Goal: Task Accomplishment & Management: Complete application form

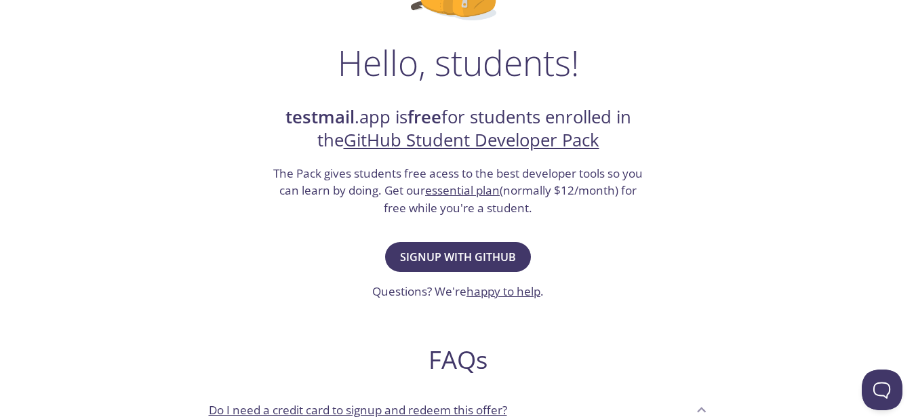
scroll to position [192, 0]
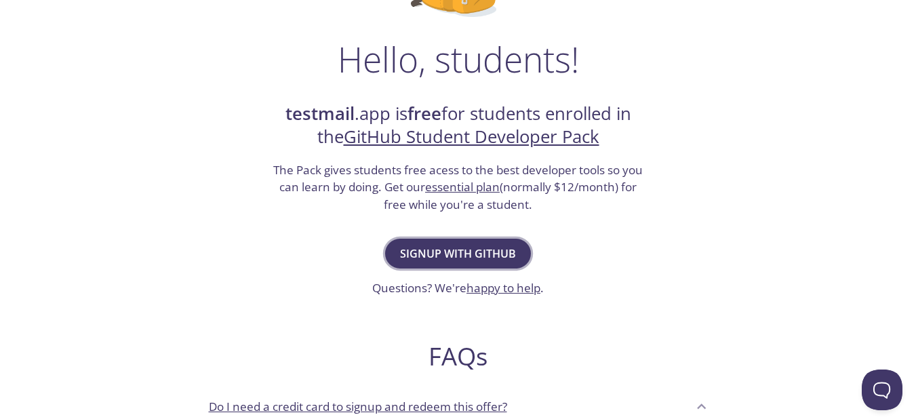
click at [421, 256] on span "Signup with GitHub" at bounding box center [458, 253] width 116 height 19
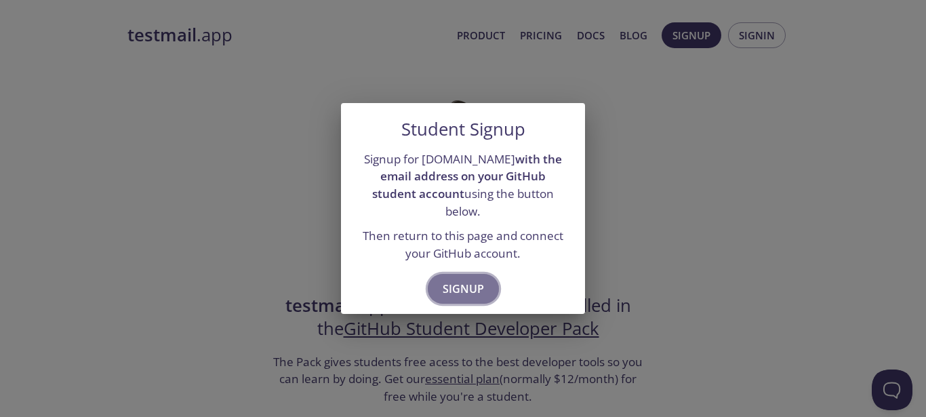
click at [475, 285] on span "Signup" at bounding box center [463, 288] width 41 height 19
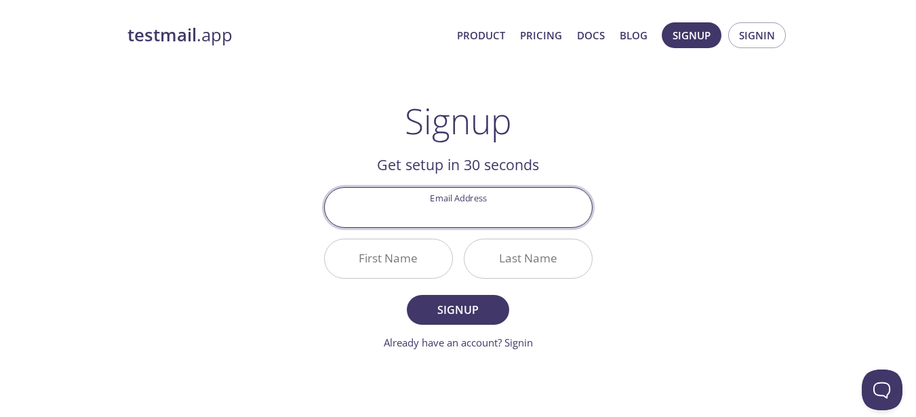
click at [466, 209] on input "Email Address" at bounding box center [458, 207] width 267 height 39
click at [365, 327] on form "Email Address First Name Last Name Signup Already have an account? Signin" at bounding box center [458, 268] width 268 height 163
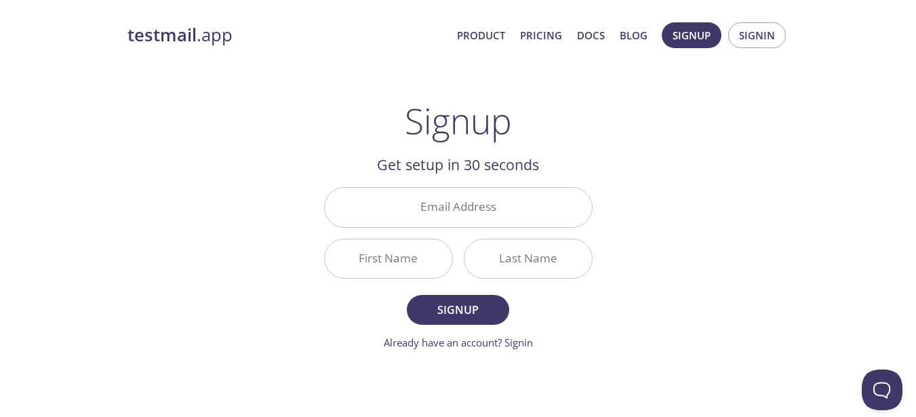
click at [445, 212] on input "Email Address" at bounding box center [458, 207] width 267 height 39
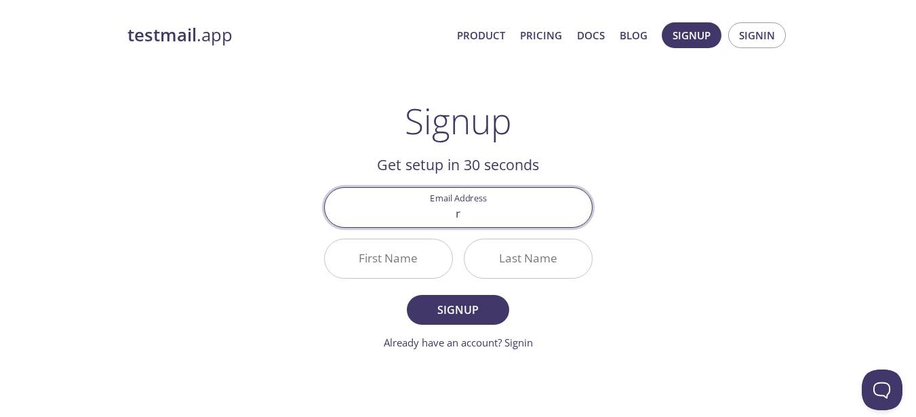
type input "[EMAIL_ADDRESS][DOMAIN_NAME]"
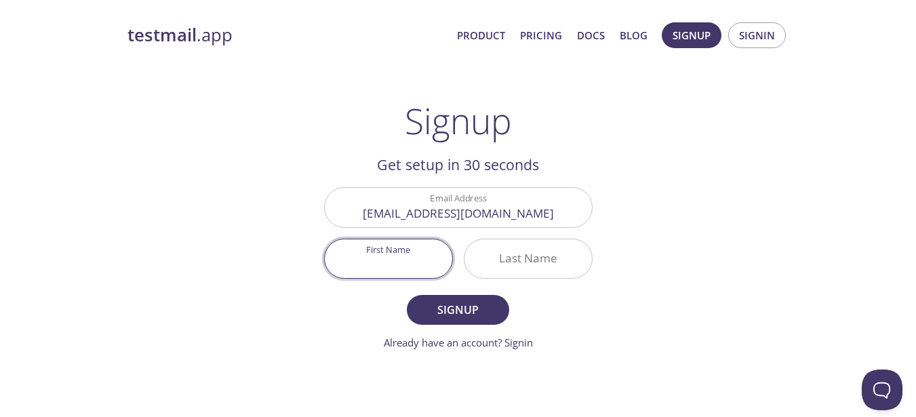
click at [407, 265] on input "First Name" at bounding box center [388, 258] width 127 height 39
type input "[PERSON_NAME]"
click at [447, 301] on span "Signup" at bounding box center [458, 309] width 72 height 19
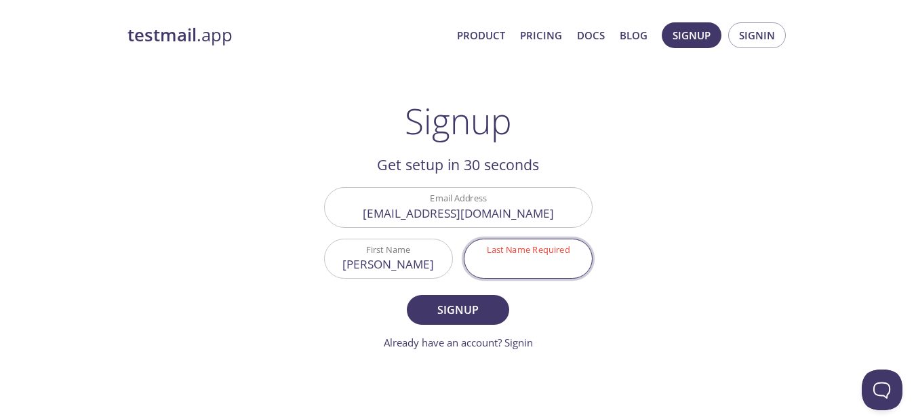
click at [515, 273] on input "Last Name Required" at bounding box center [527, 258] width 127 height 39
type input "a"
type input "A"
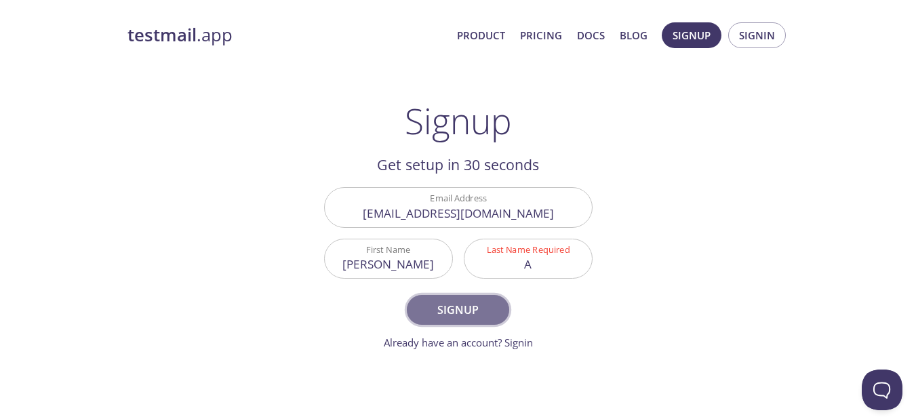
click at [493, 303] on span "Signup" at bounding box center [458, 309] width 72 height 19
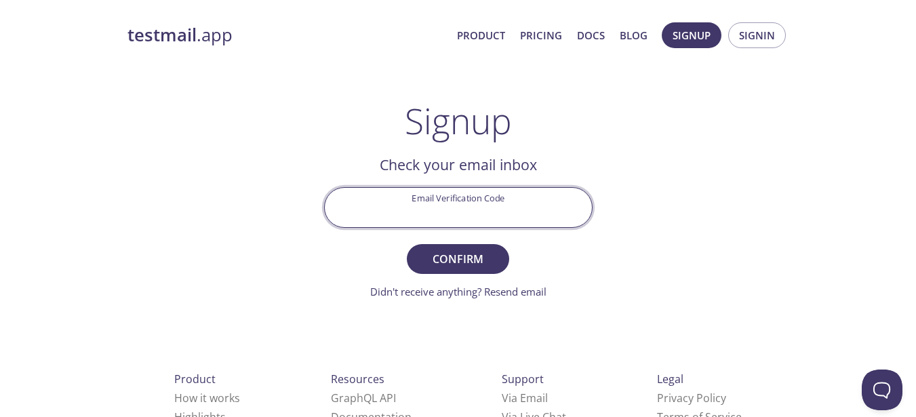
click at [499, 205] on input "Email Verification Code" at bounding box center [458, 207] width 267 height 39
paste input "PJJNN6L"
type input "PJJNN6L"
click at [447, 251] on span "Confirm" at bounding box center [458, 258] width 72 height 19
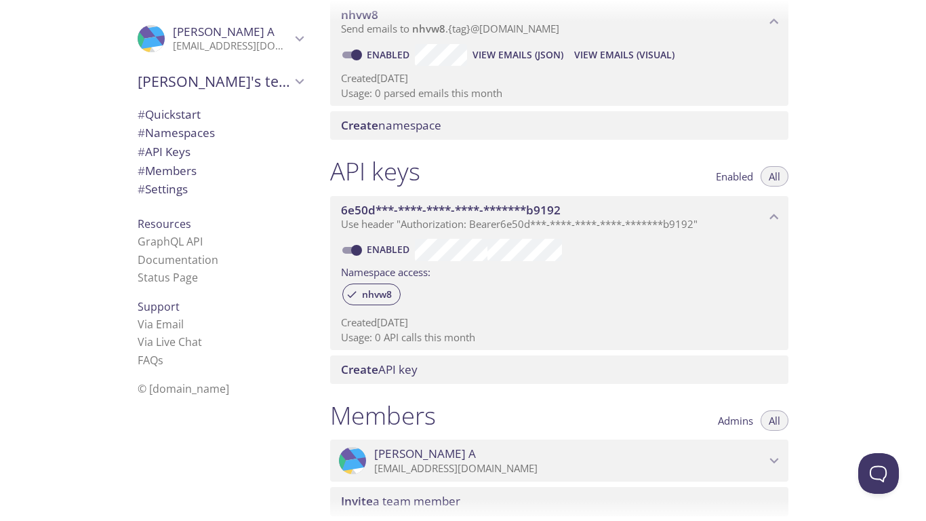
scroll to position [212, 0]
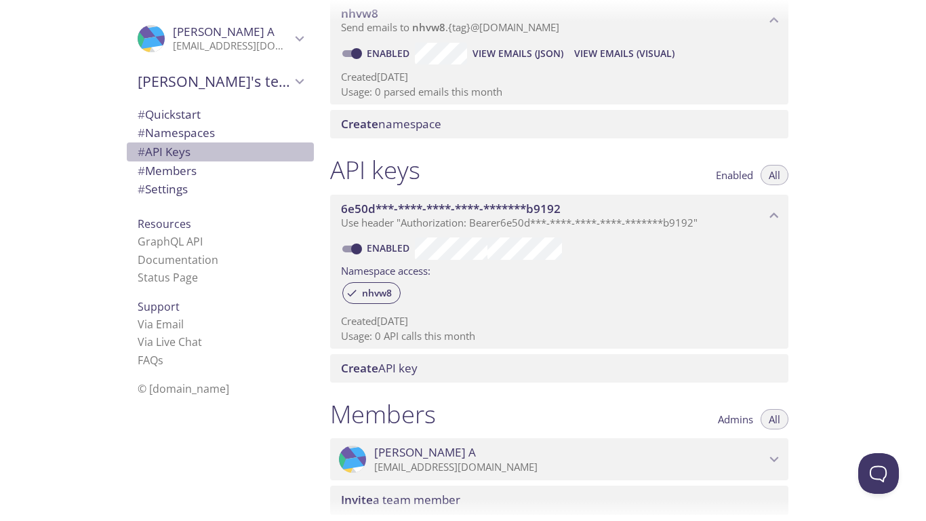
click at [166, 150] on span "# API Keys" at bounding box center [164, 152] width 53 height 16
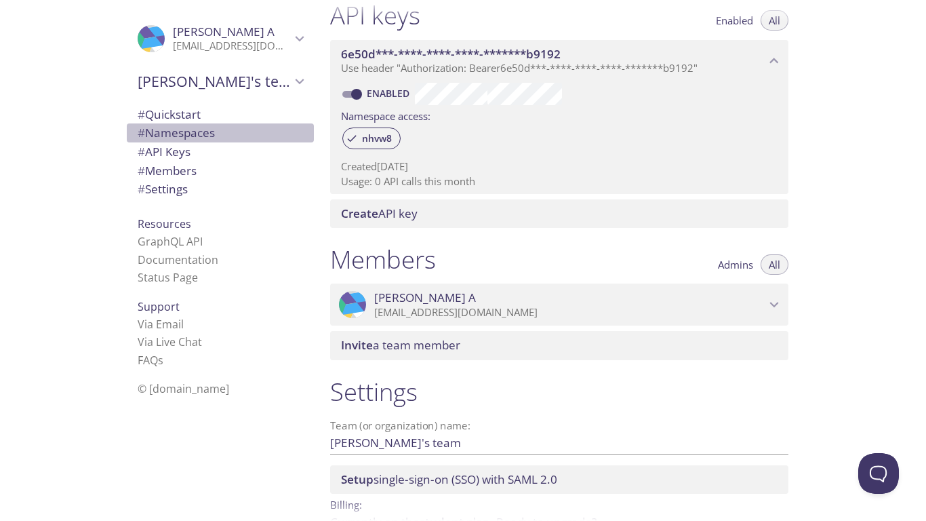
click at [157, 134] on span "# Namespaces" at bounding box center [176, 133] width 77 height 16
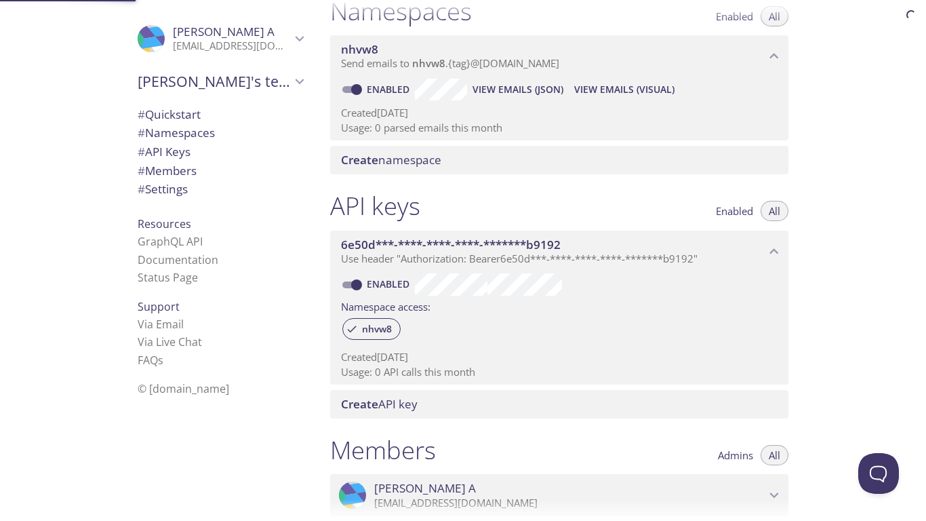
scroll to position [172, 0]
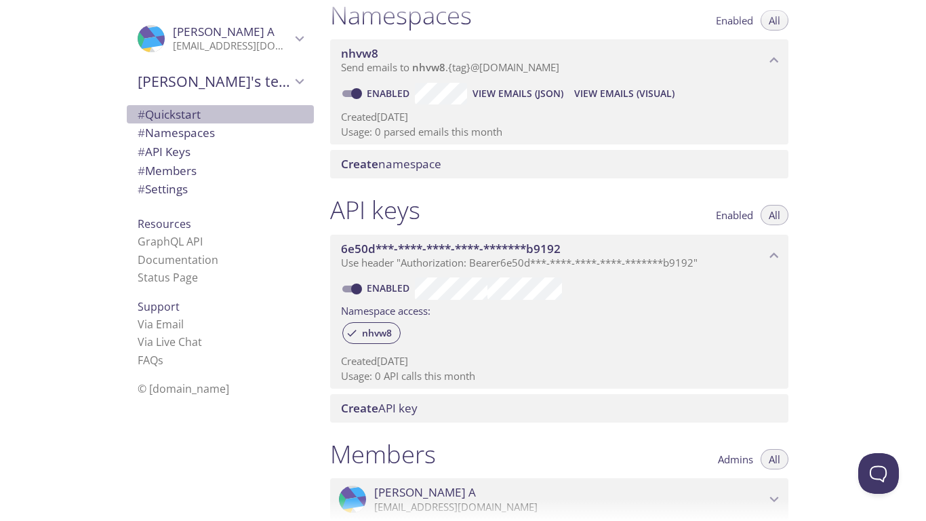
click at [157, 115] on span "# Quickstart" at bounding box center [169, 114] width 63 height 16
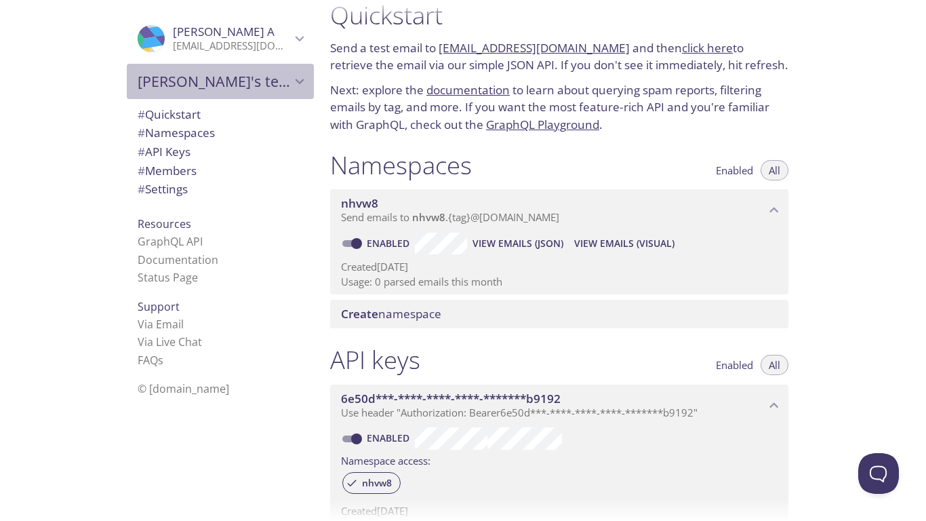
click at [292, 93] on div "Raghavendra's team" at bounding box center [220, 81] width 187 height 35
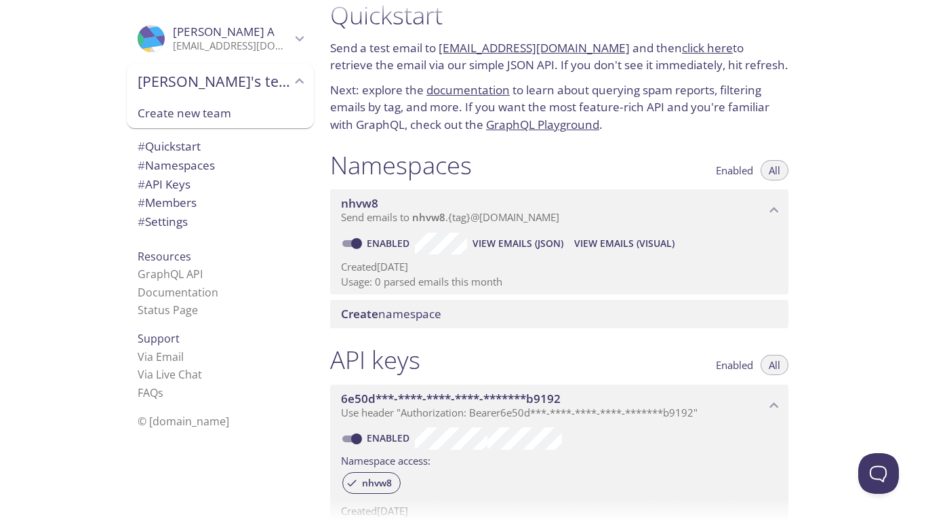
click at [251, 114] on span "Create new team" at bounding box center [220, 113] width 165 height 18
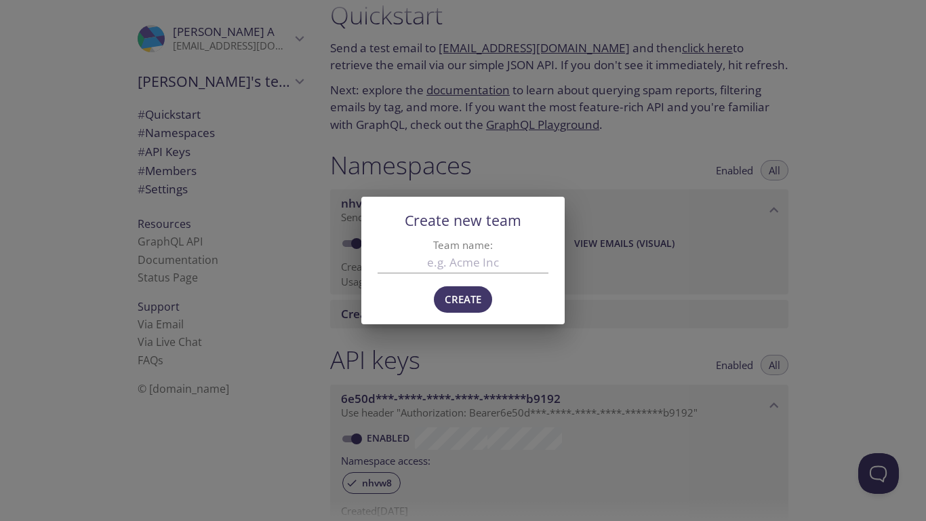
click at [464, 367] on div "Create new team Team name: Create" at bounding box center [463, 260] width 926 height 521
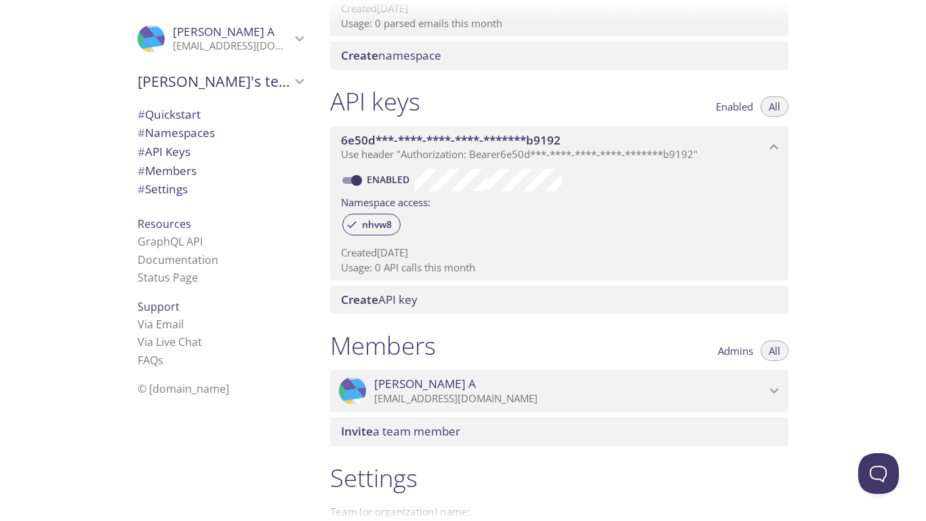
scroll to position [283, 0]
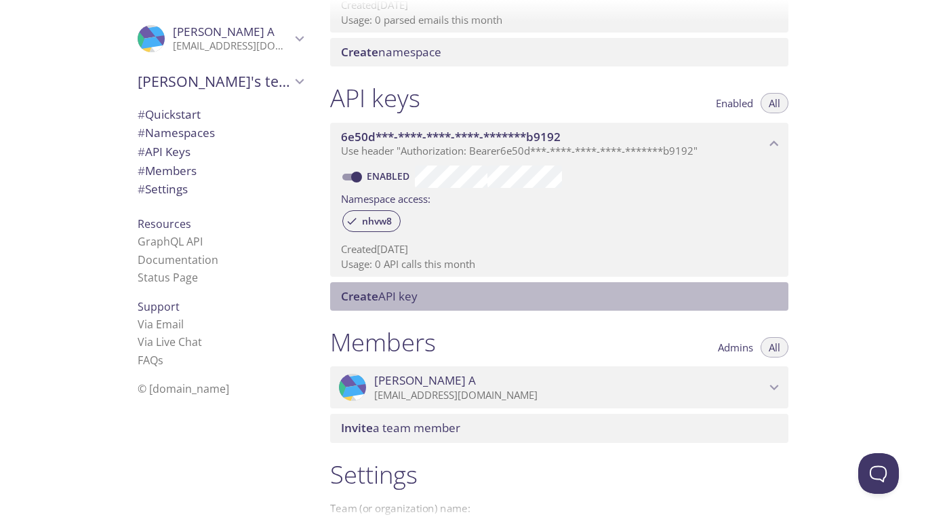
click at [499, 302] on span "Create API key" at bounding box center [562, 296] width 442 height 15
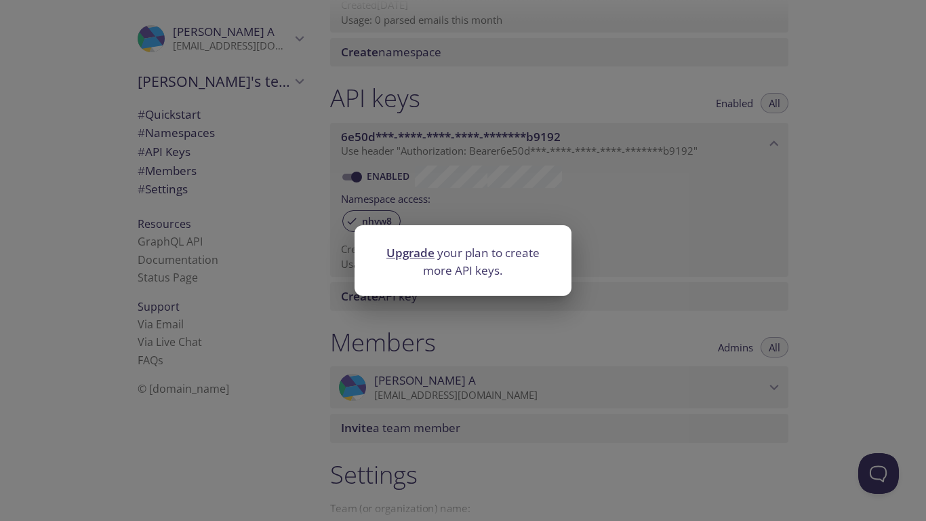
click at [499, 302] on div "Upgrade your plan to create more API keys." at bounding box center [463, 260] width 926 height 521
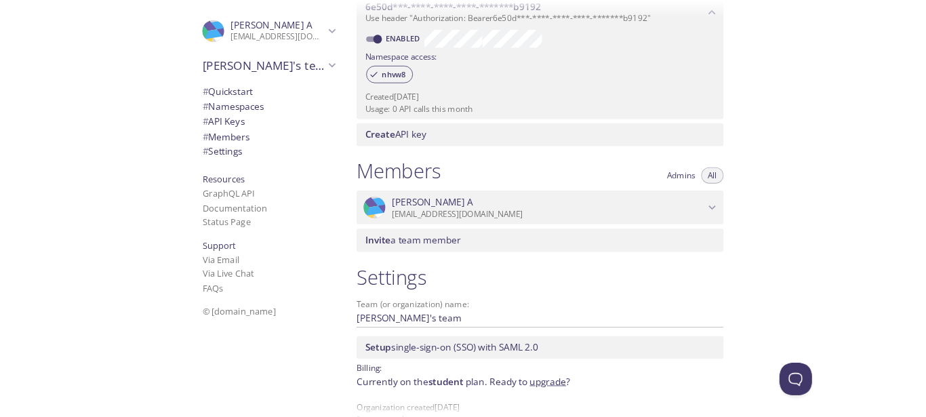
scroll to position [443, 0]
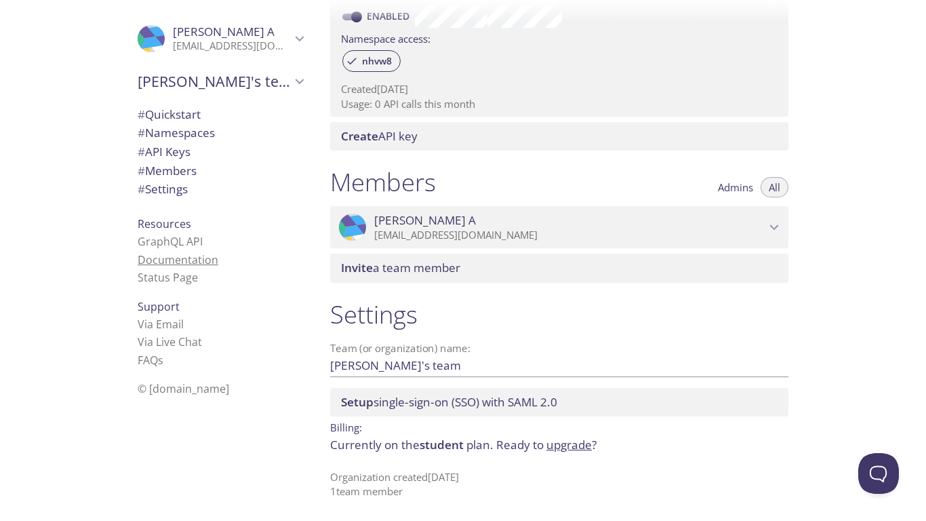
click at [188, 257] on link "Documentation" at bounding box center [178, 259] width 81 height 15
